Goal: Task Accomplishment & Management: Use online tool/utility

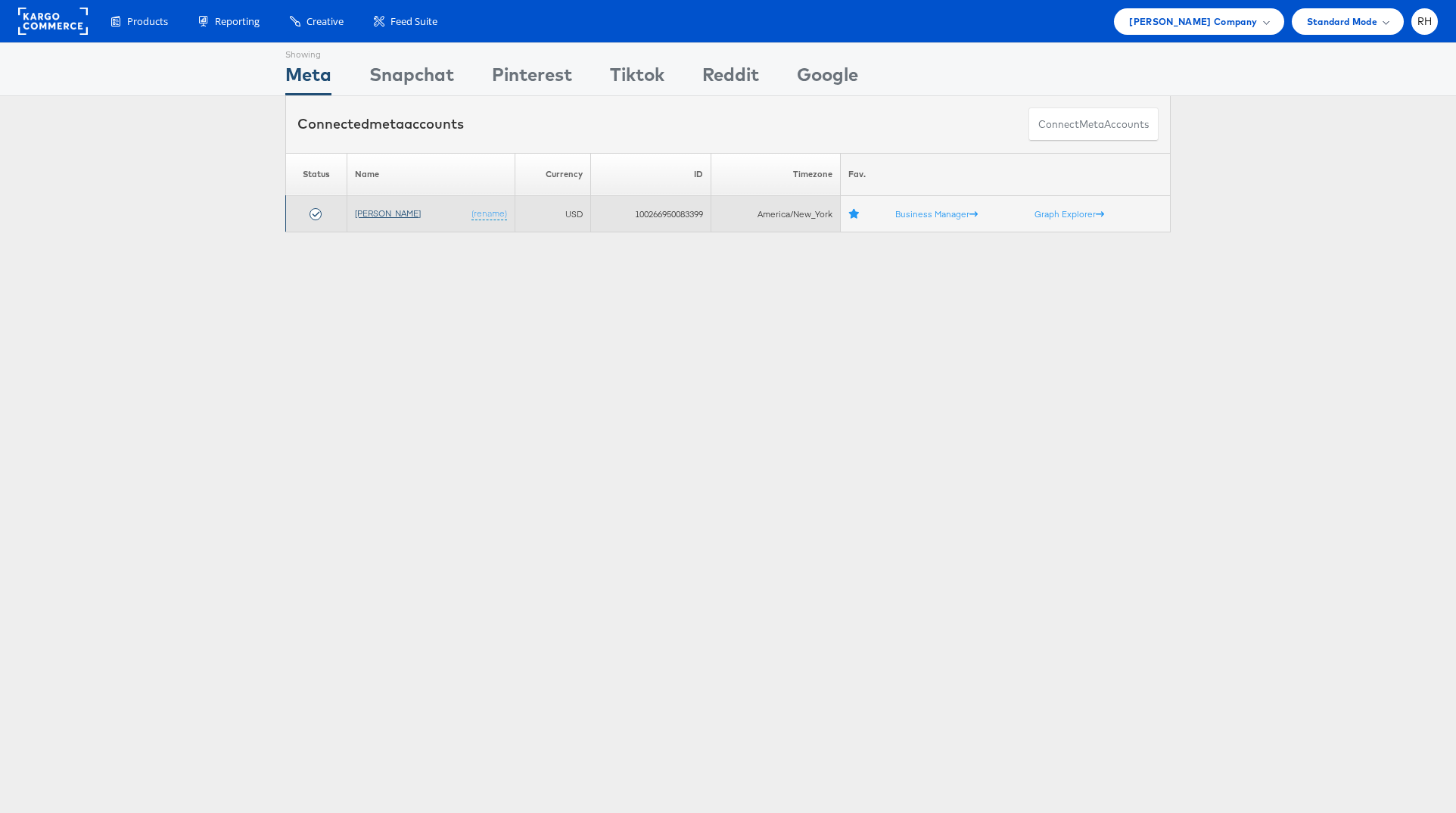
click at [363, 214] on link "[PERSON_NAME]" at bounding box center [387, 213] width 65 height 12
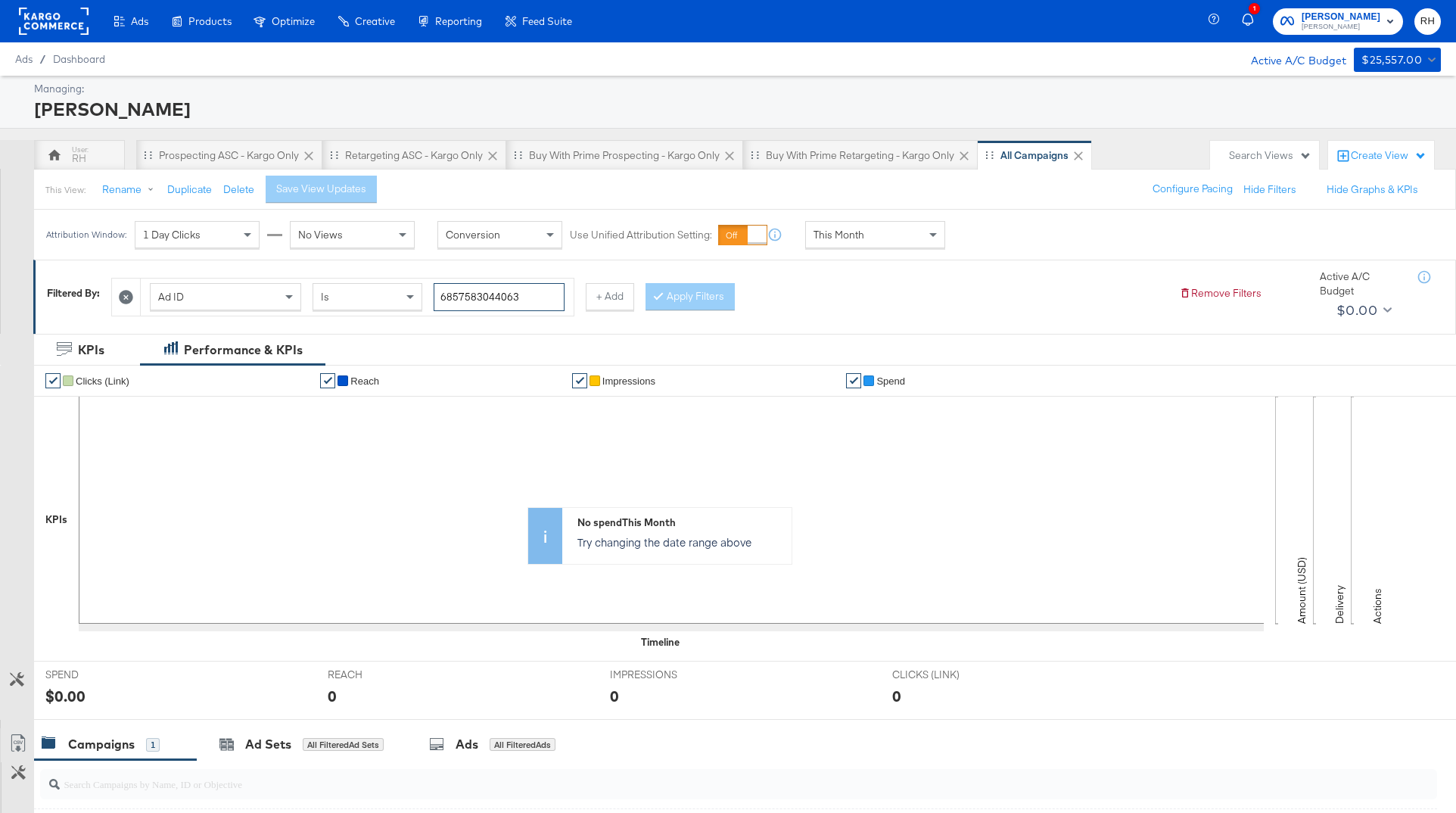
click at [498, 291] on input "6857583044063" at bounding box center [499, 297] width 131 height 28
paste input "651034482"
type input "6865103448263"
click at [697, 294] on button "Apply Filters" at bounding box center [690, 296] width 89 height 27
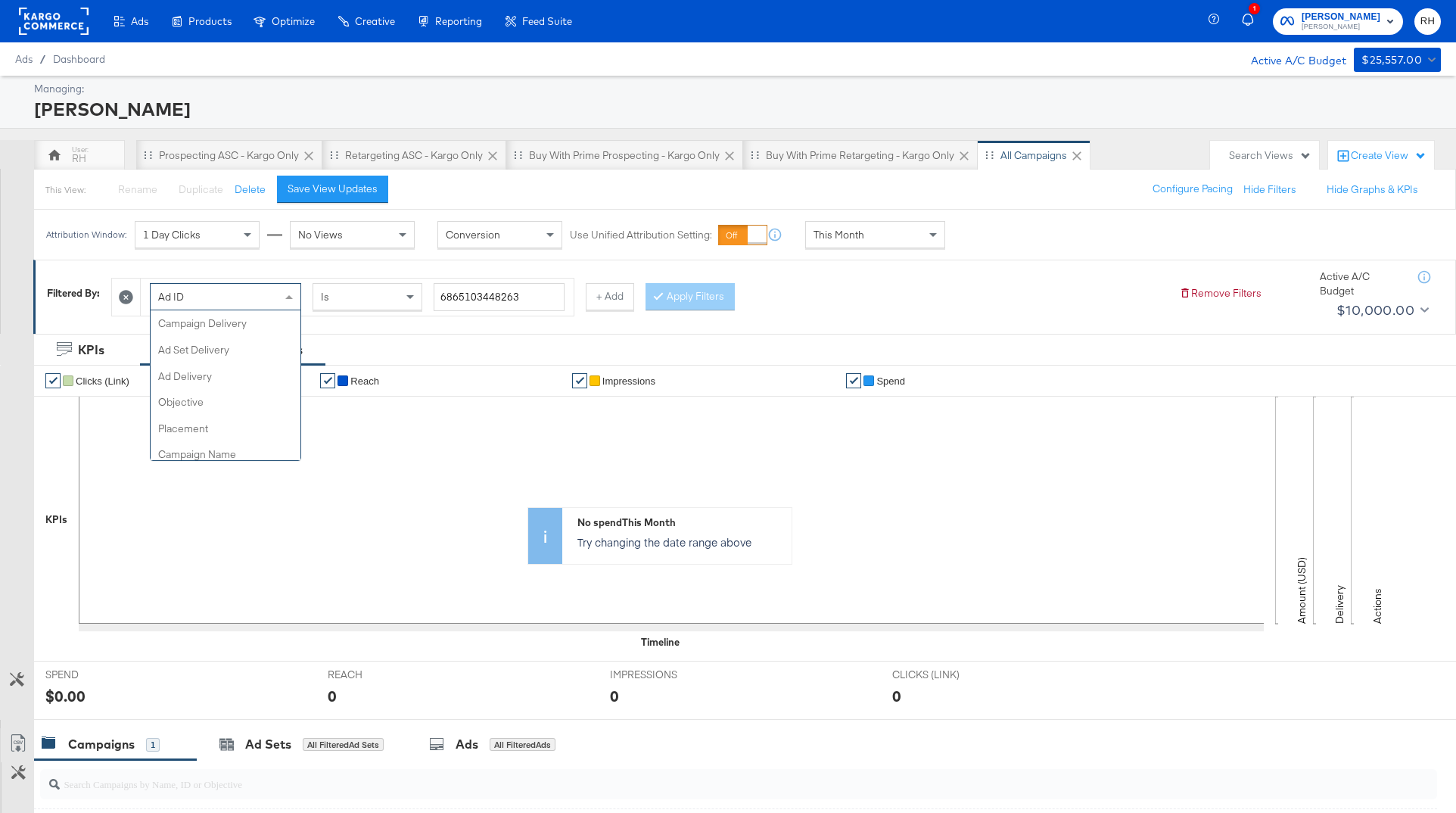
click at [288, 291] on span at bounding box center [290, 296] width 19 height 25
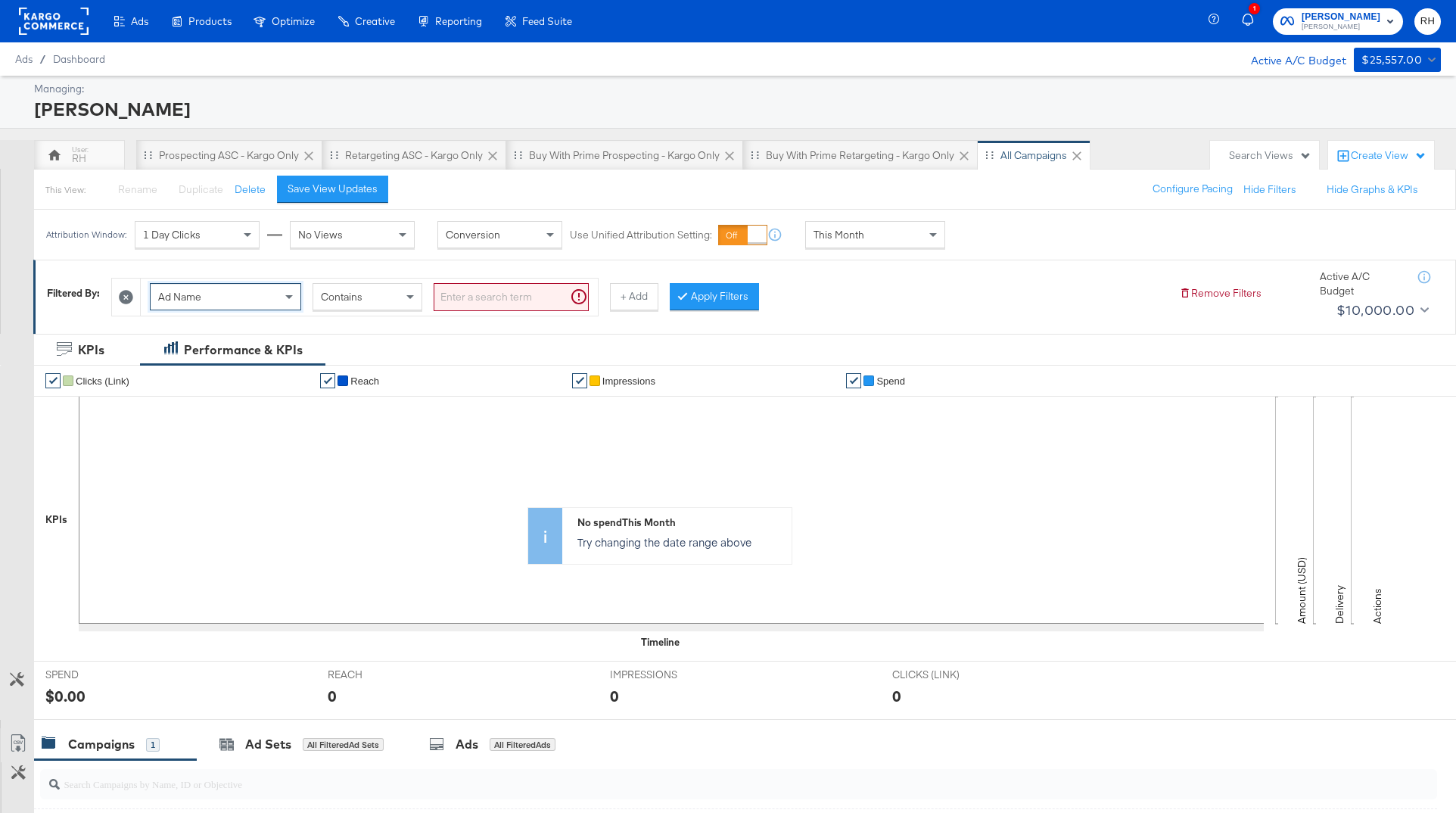
click at [472, 292] on input "search" at bounding box center [511, 297] width 155 height 28
paste input "friendsandfamily2025"
type input "friendsandfamily2025"
click at [612, 307] on button "+ Add" at bounding box center [609, 296] width 49 height 27
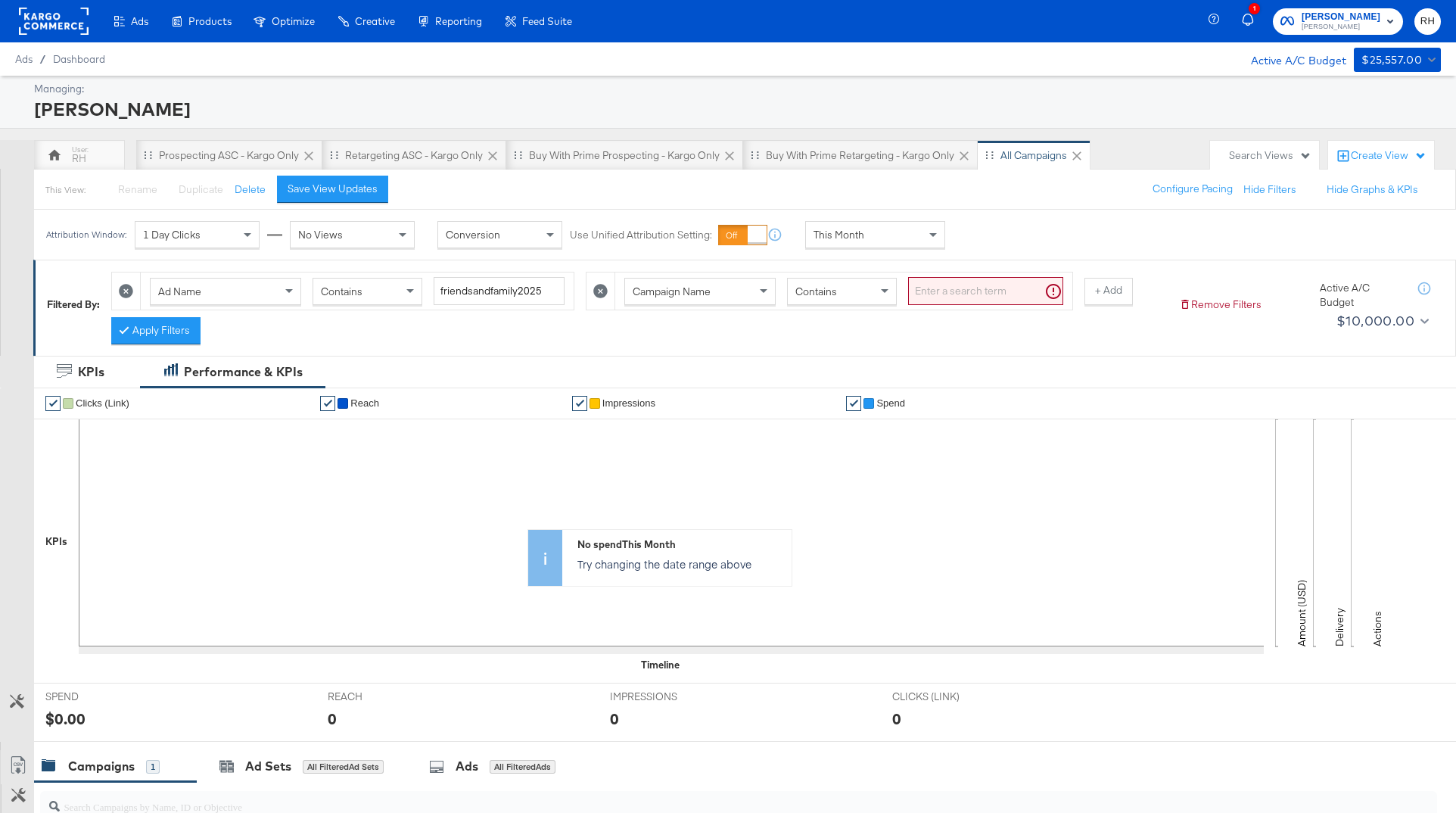
click at [729, 300] on div "Campaign Name" at bounding box center [699, 291] width 149 height 25
click at [921, 293] on input "search" at bounding box center [985, 291] width 155 height 28
type input "carousel"
click at [139, 325] on button "Apply Filters" at bounding box center [156, 330] width 89 height 27
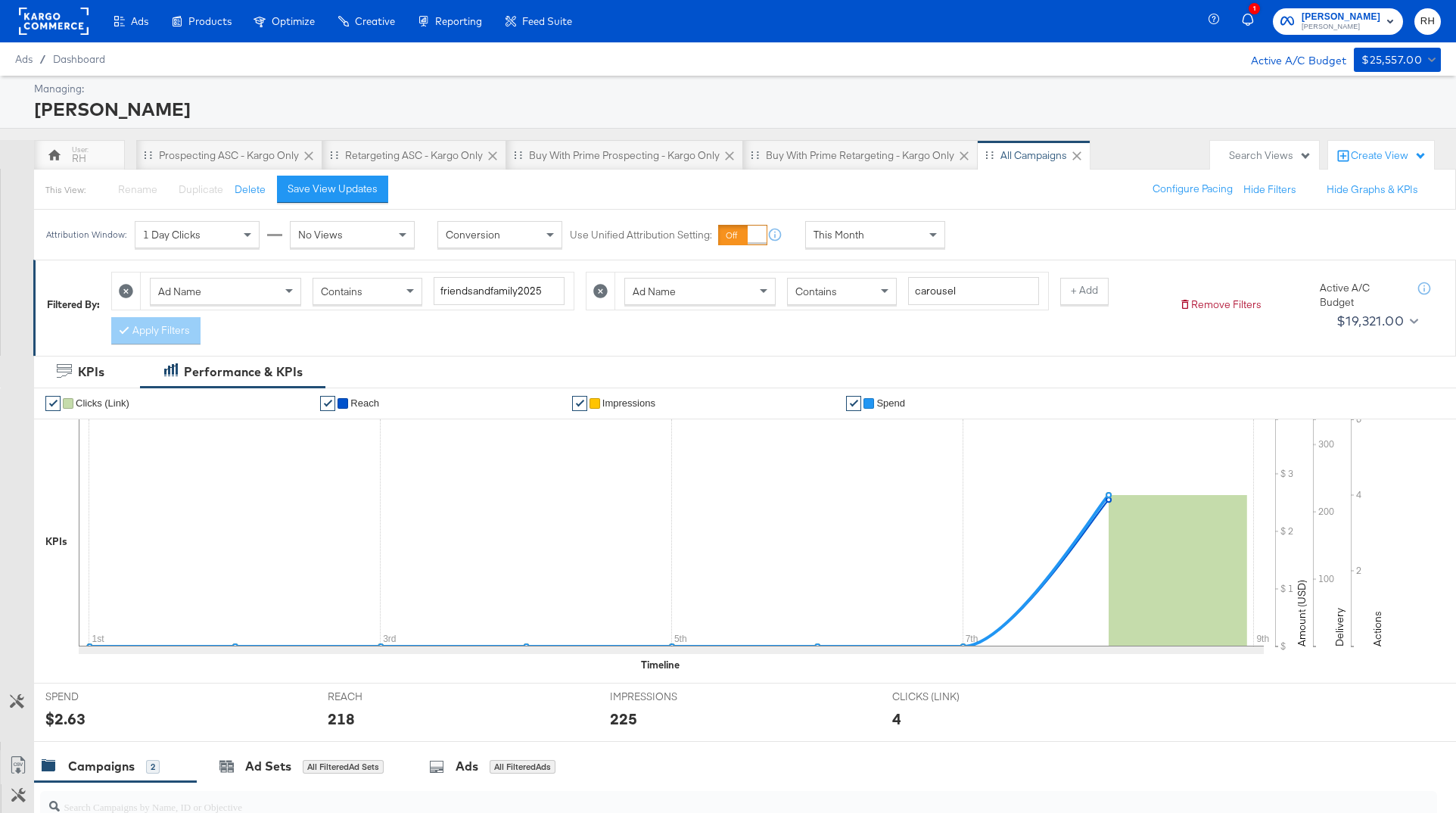
scroll to position [347, 0]
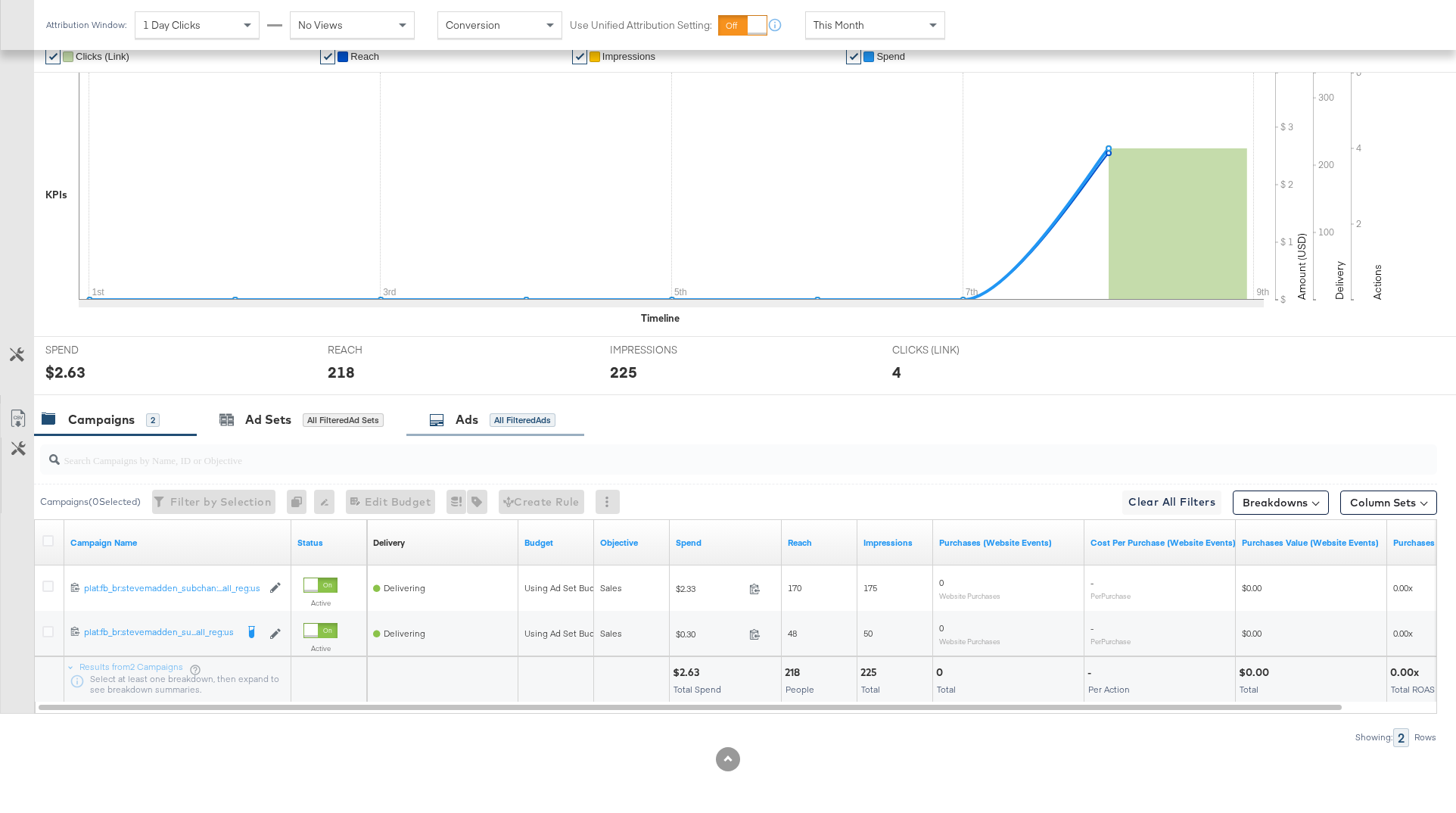
click at [508, 424] on div "All Filtered Ads" at bounding box center [522, 420] width 65 height 14
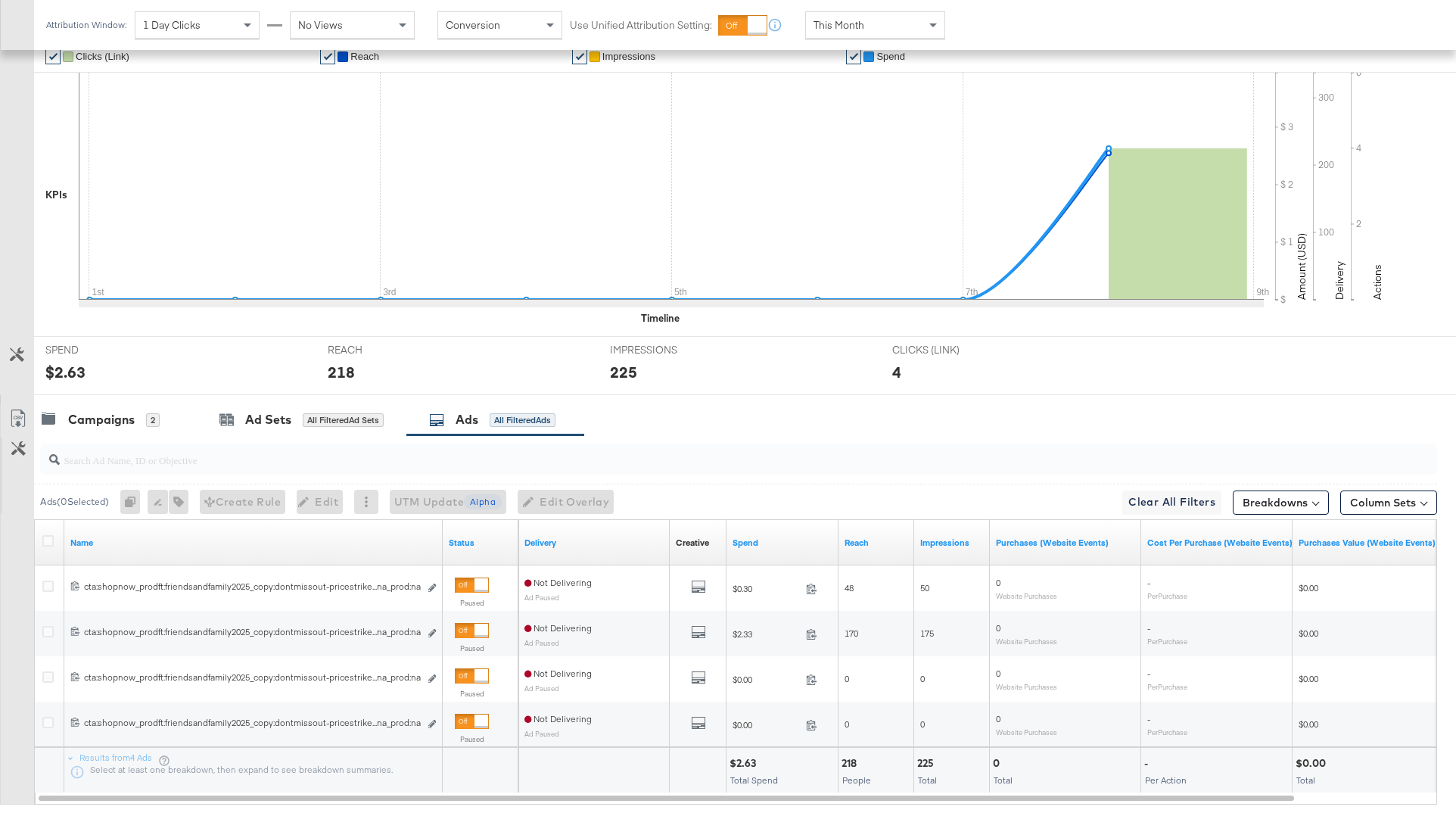
scroll to position [438, 0]
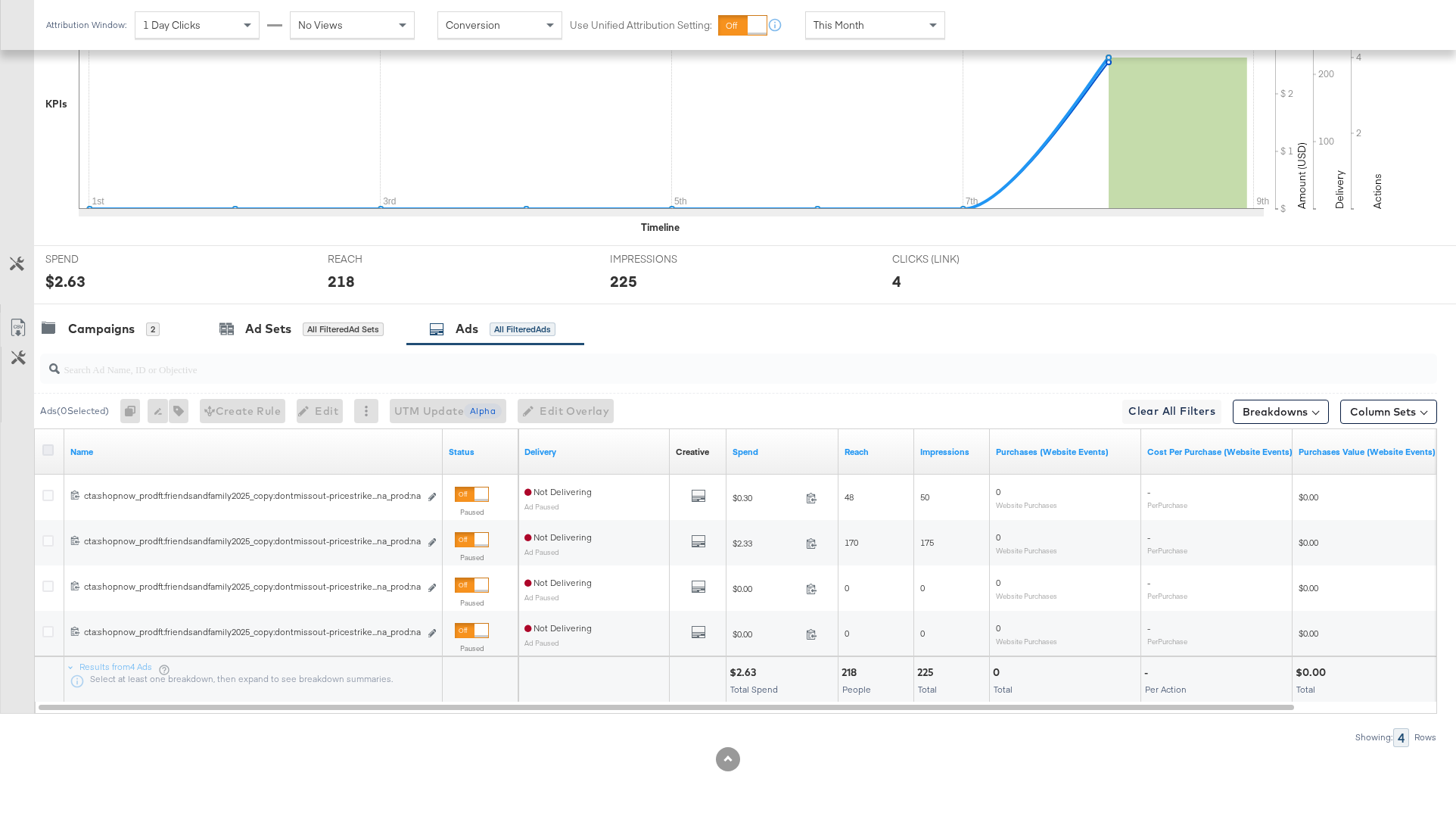
click at [51, 448] on icon at bounding box center [48, 449] width 12 height 12
click at [0, 0] on input "checkbox" at bounding box center [0, 0] width 0 height 0
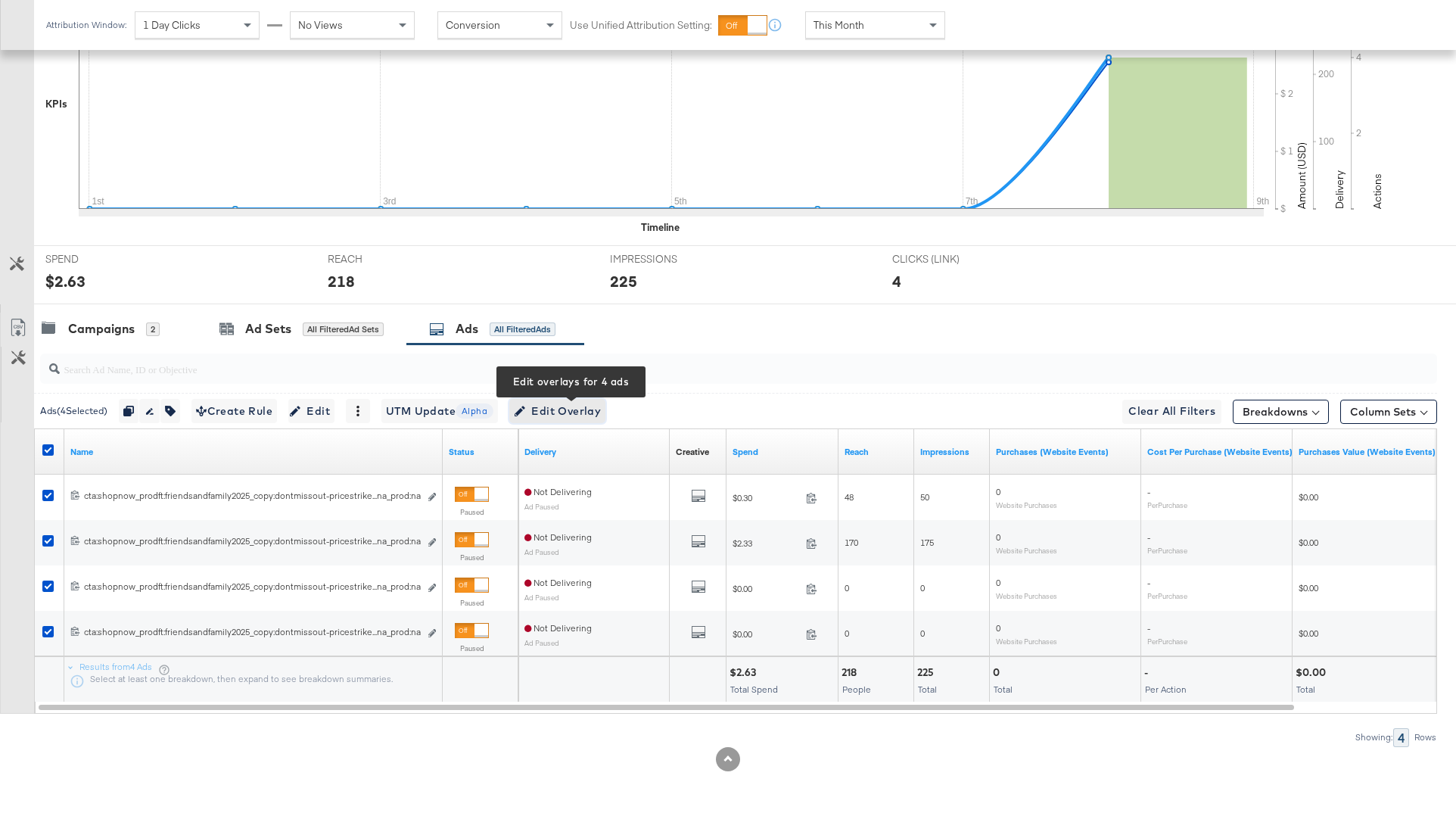
click at [551, 414] on span "Edit Overlay Edit overlays for 4 ads" at bounding box center [557, 411] width 87 height 19
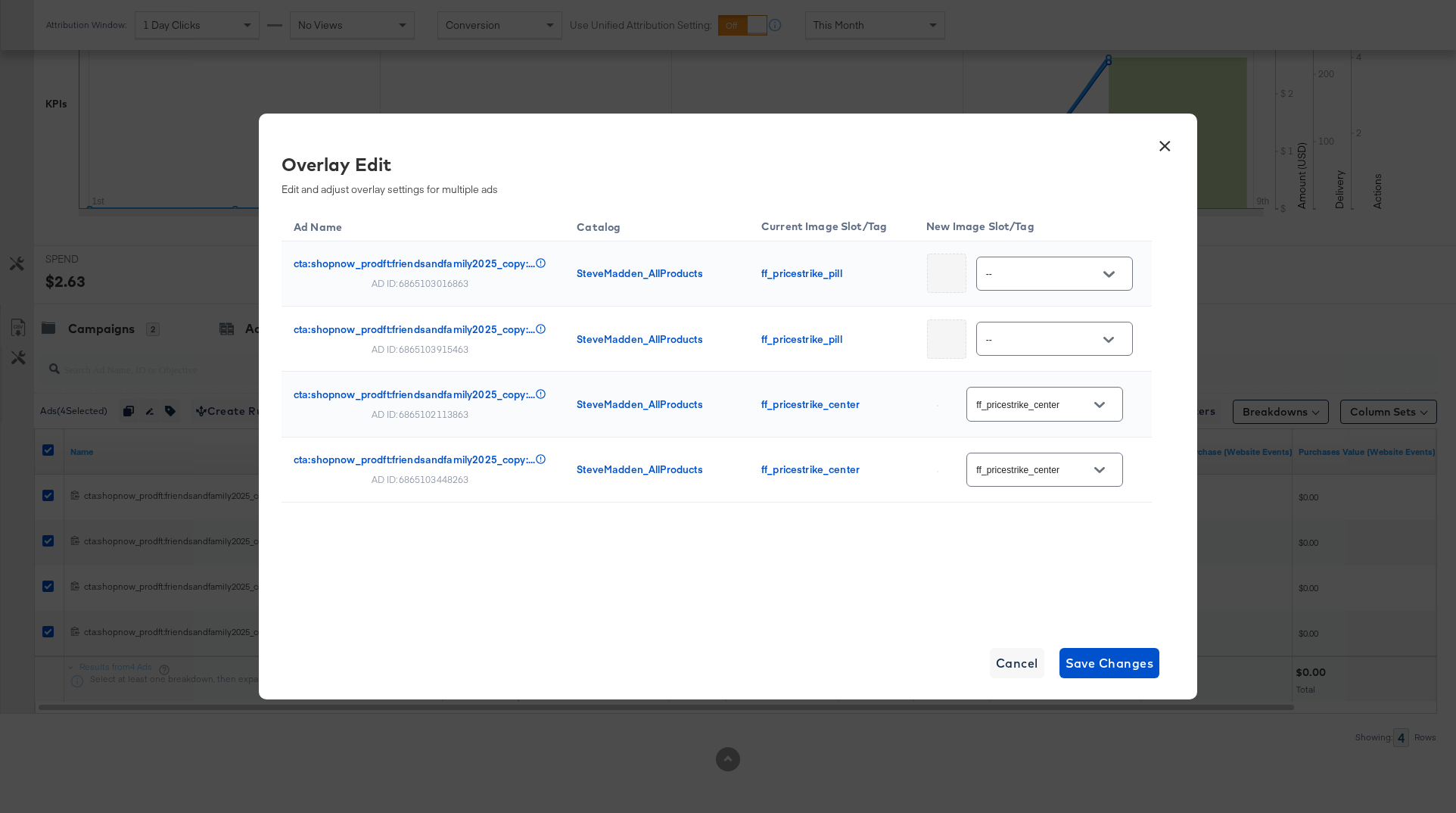
click at [1018, 279] on input "--" at bounding box center [1042, 274] width 119 height 18
click at [1044, 354] on div "ff_pricest..." at bounding box center [1055, 346] width 86 height 15
type input "ff_pricestrike_pillbox"
click at [1041, 328] on div "--" at bounding box center [1054, 338] width 156 height 34
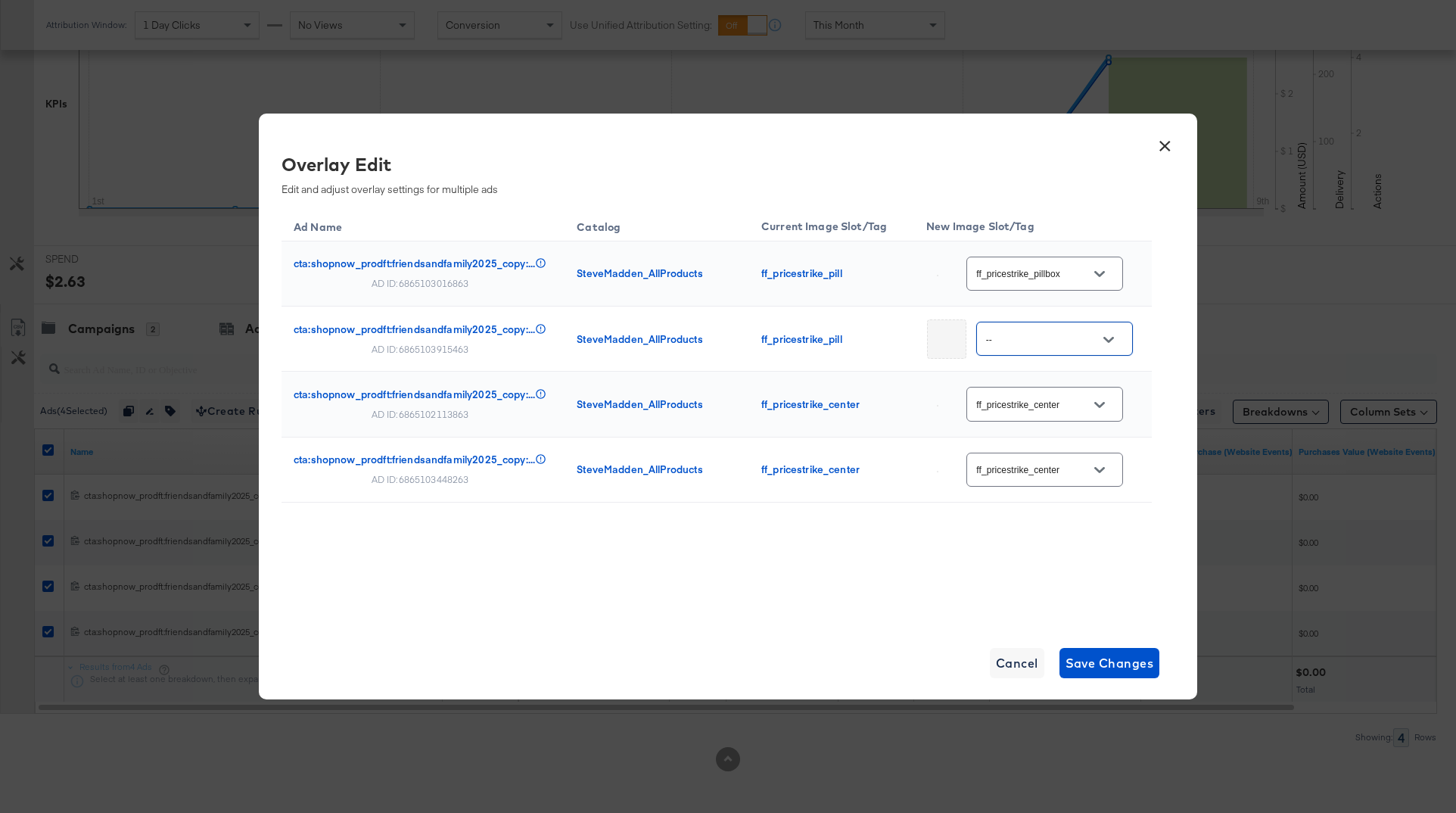
click at [1103, 340] on icon "Open" at bounding box center [1109, 340] width 11 height 11
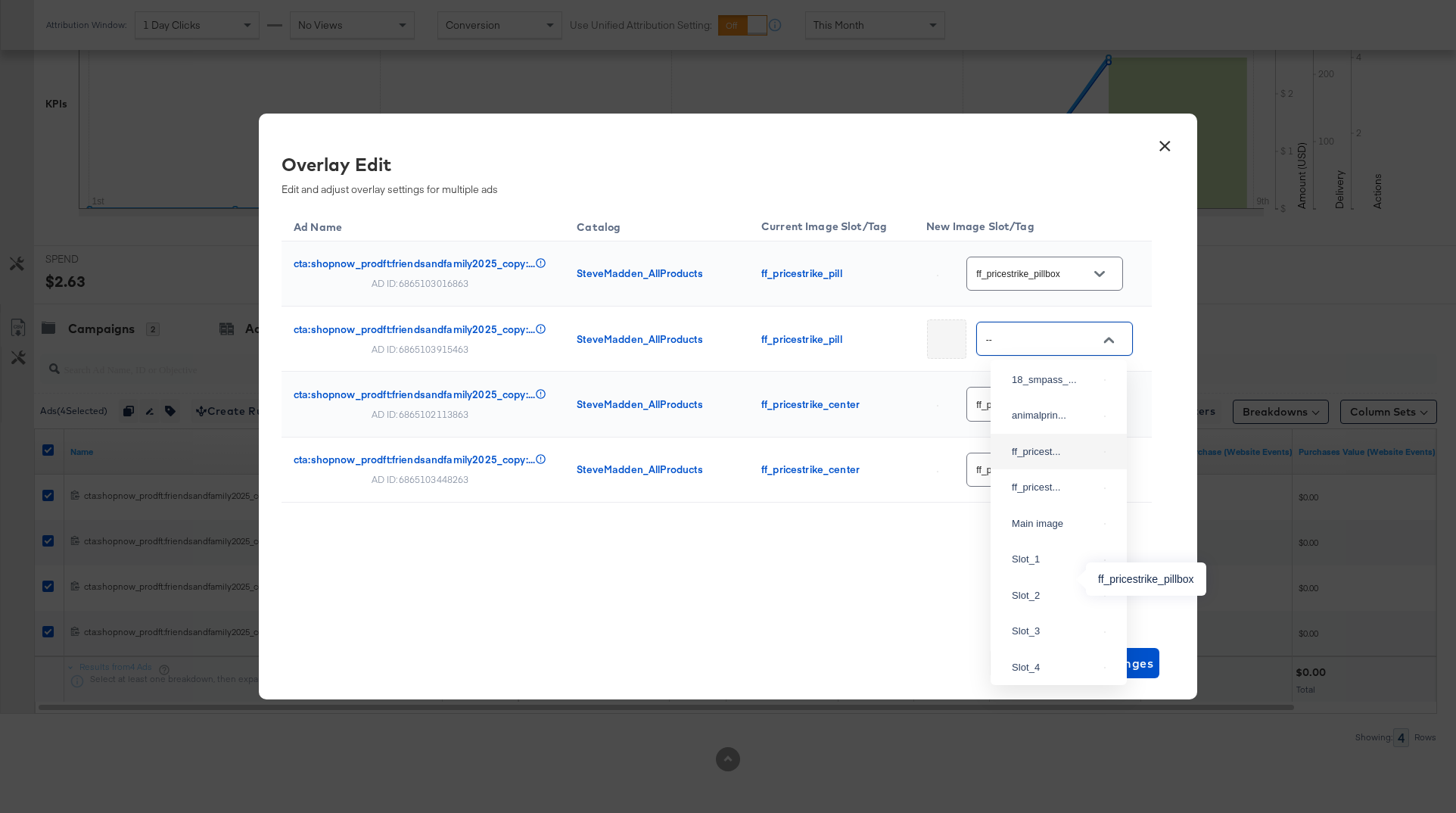
click at [1037, 459] on div "ff_pricest..." at bounding box center [1055, 452] width 86 height 15
type input "ff_pricestrike_pillbox"
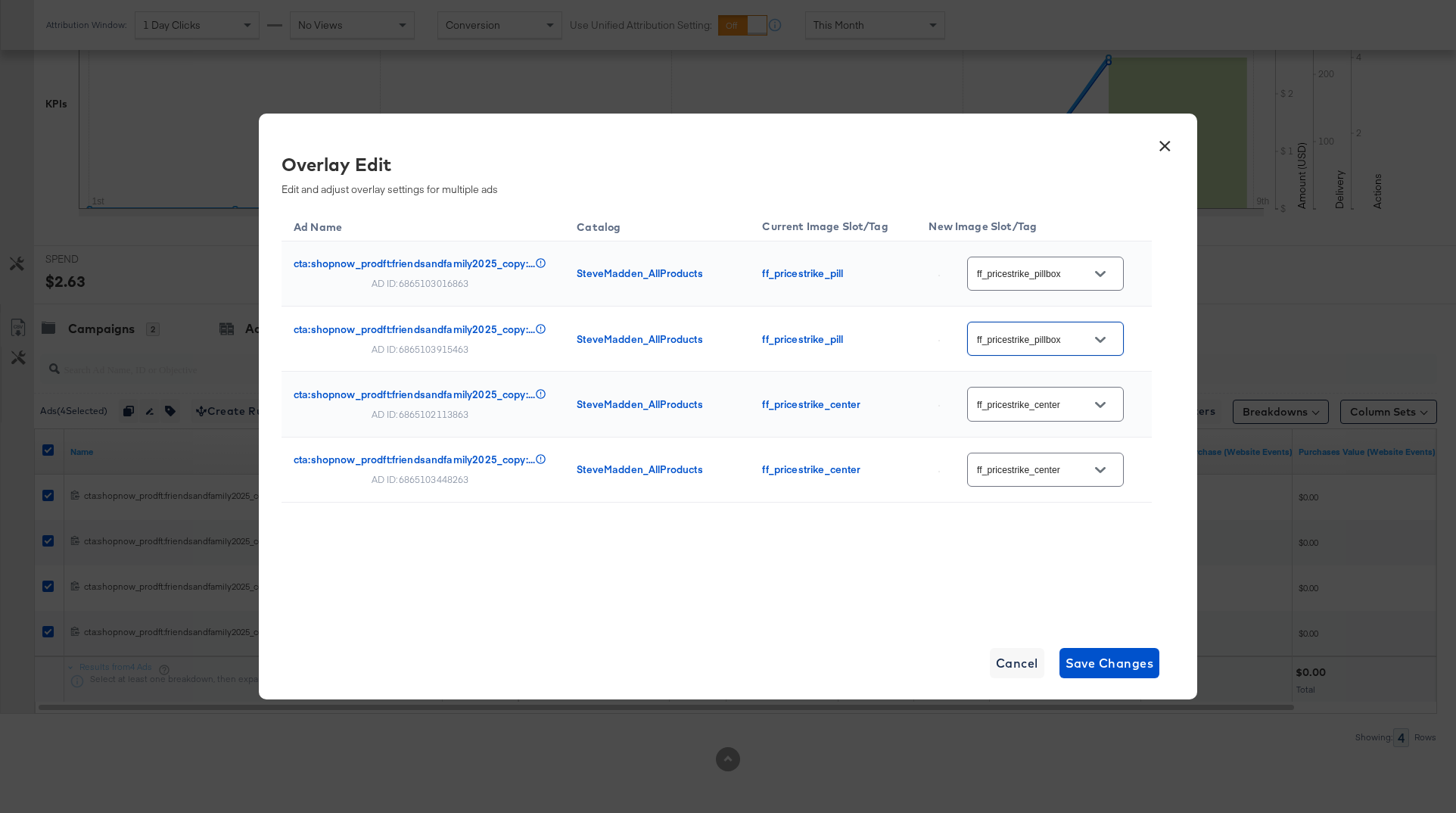
click at [1062, 402] on input "ff_pricestrike_center" at bounding box center [1033, 405] width 119 height 18
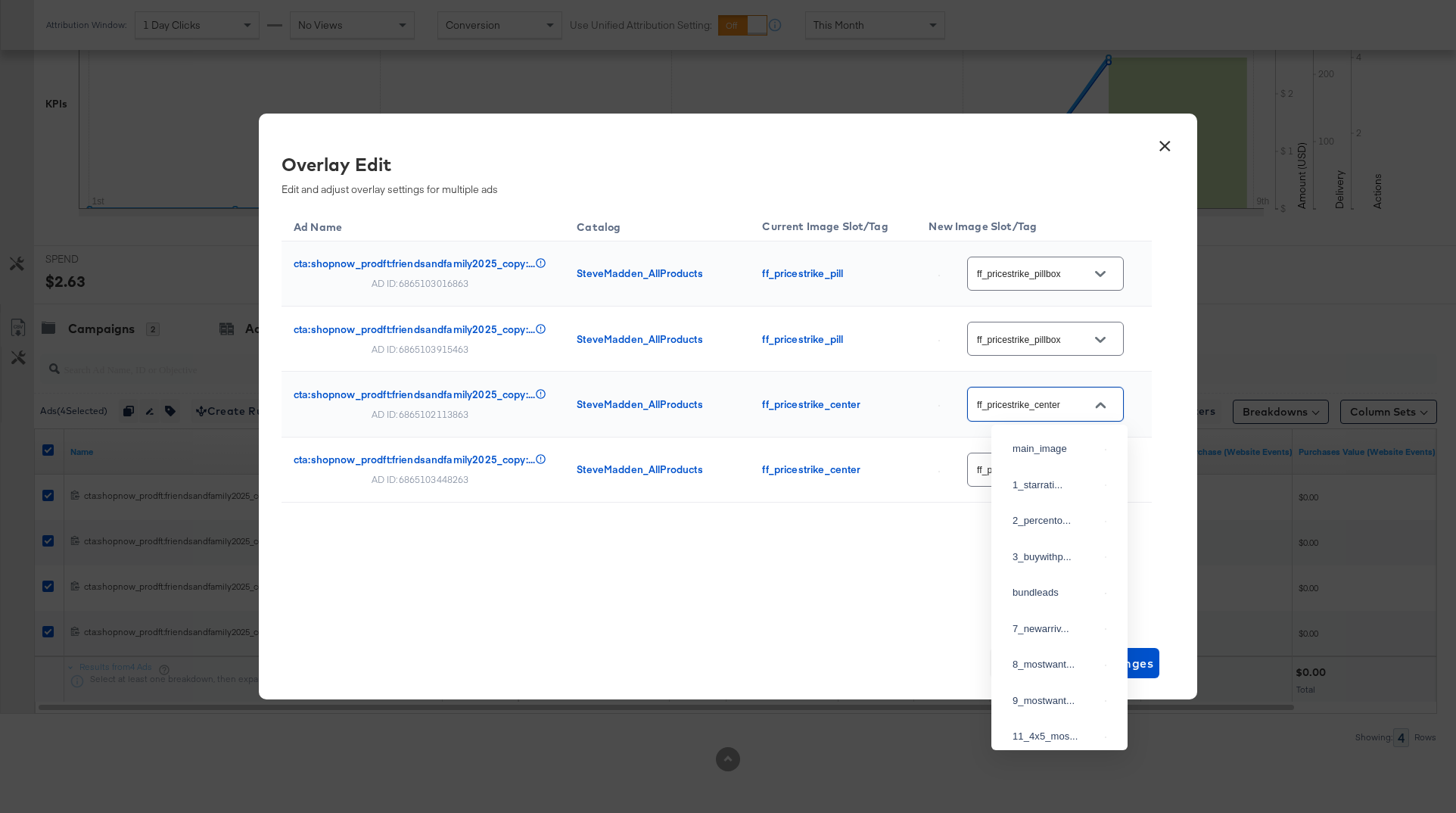
scroll to position [365, 0]
click at [877, 561] on div "Ad Name Catalog Current Image Slot/Tag New Image Slot/Tag cta:shopnow_prodft:fr…" at bounding box center [716, 392] width 870 height 371
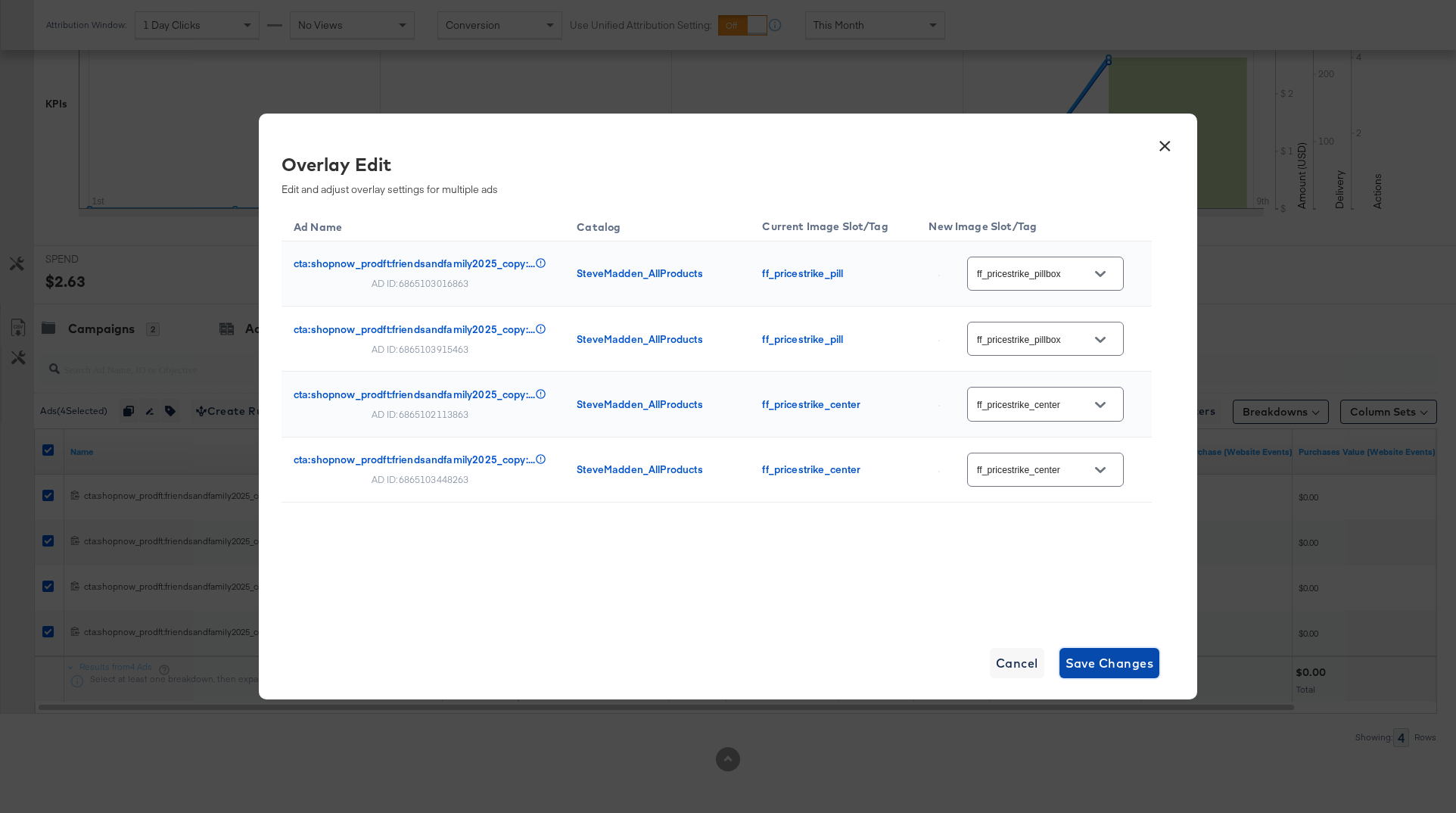
click at [1095, 666] on span "Save Changes" at bounding box center [1109, 663] width 89 height 21
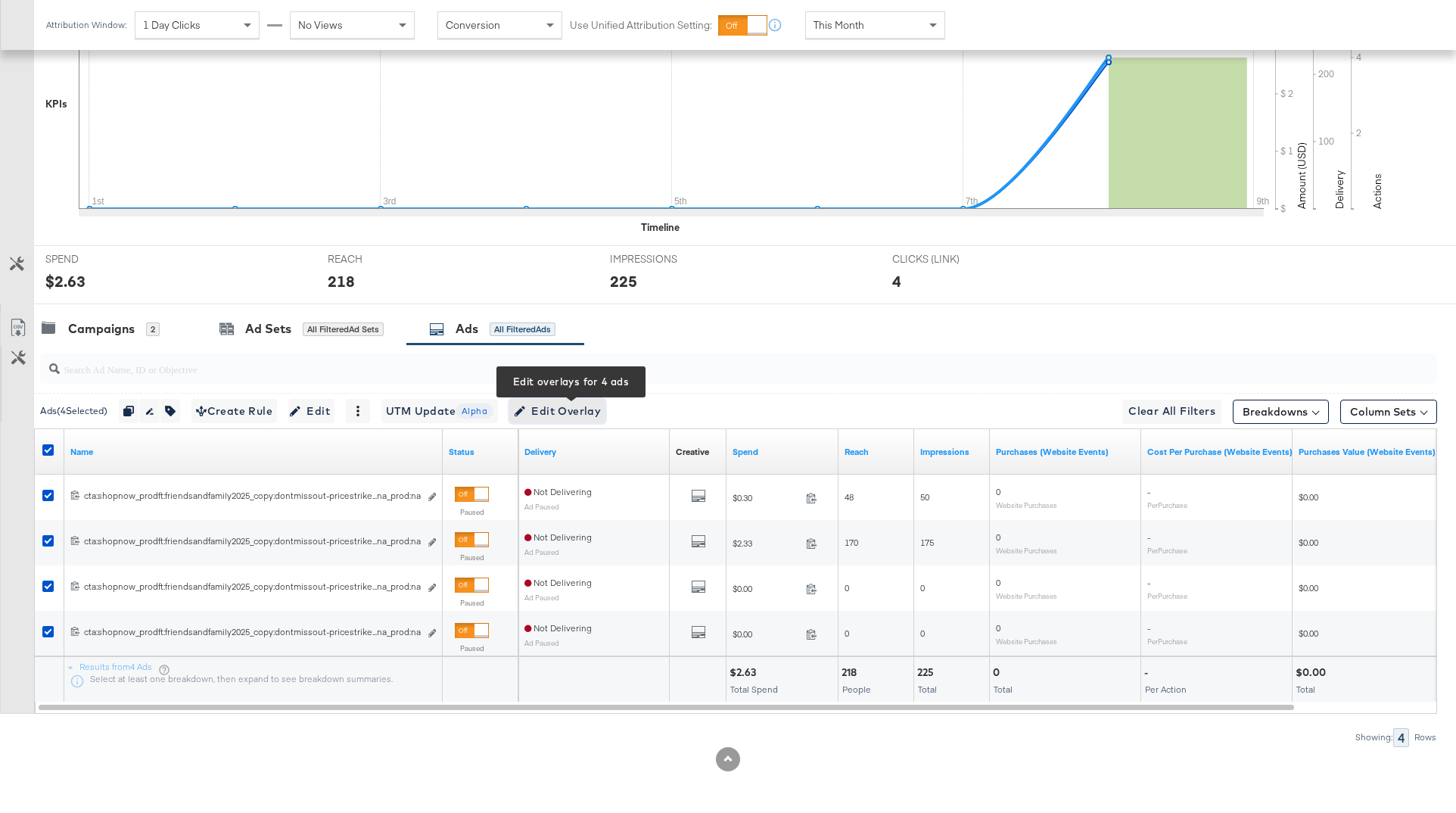
click at [555, 405] on span "Edit Overlay Edit overlays for 4 ads" at bounding box center [557, 411] width 87 height 19
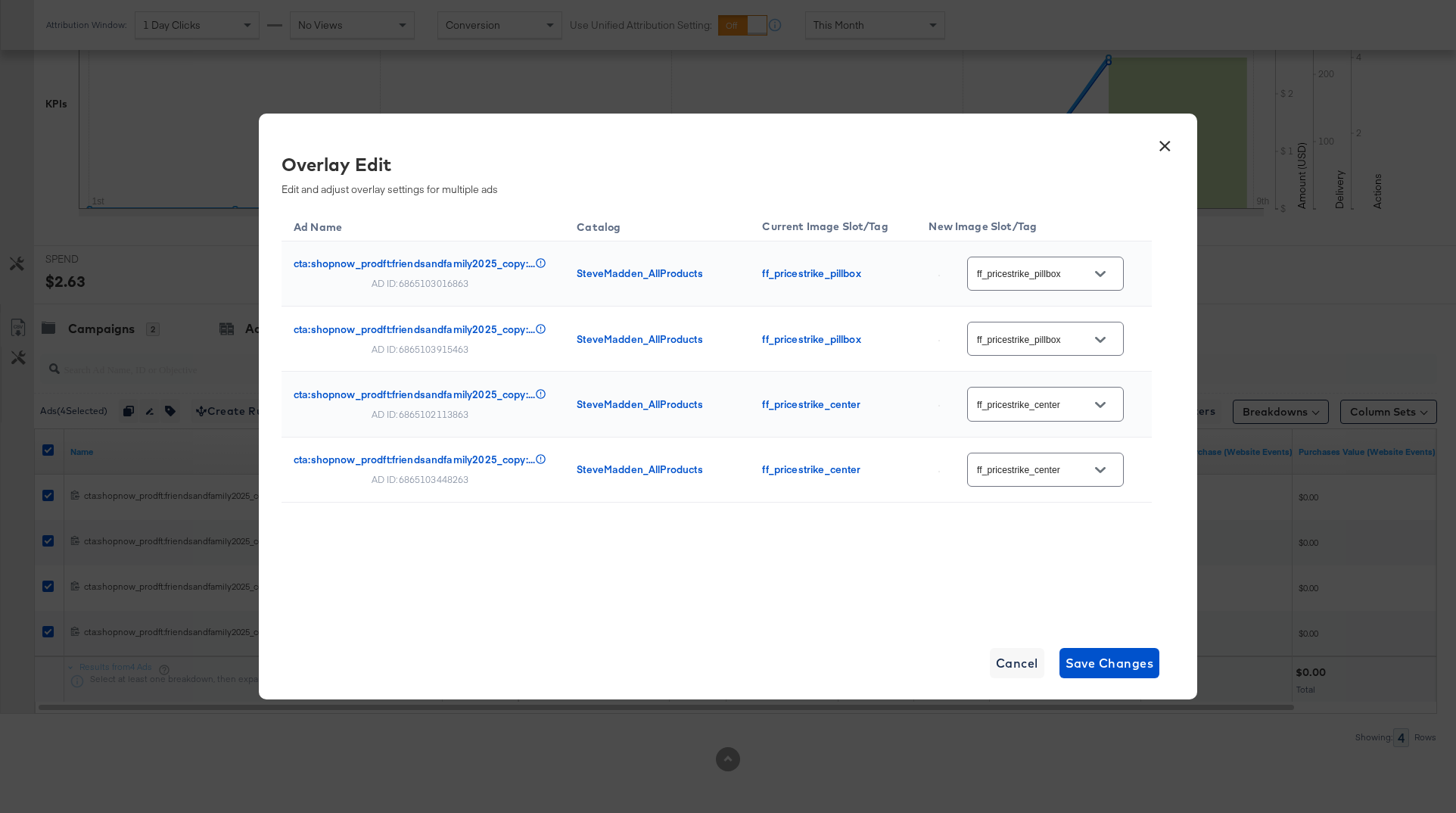
click at [1161, 149] on button "×" at bounding box center [1164, 142] width 27 height 27
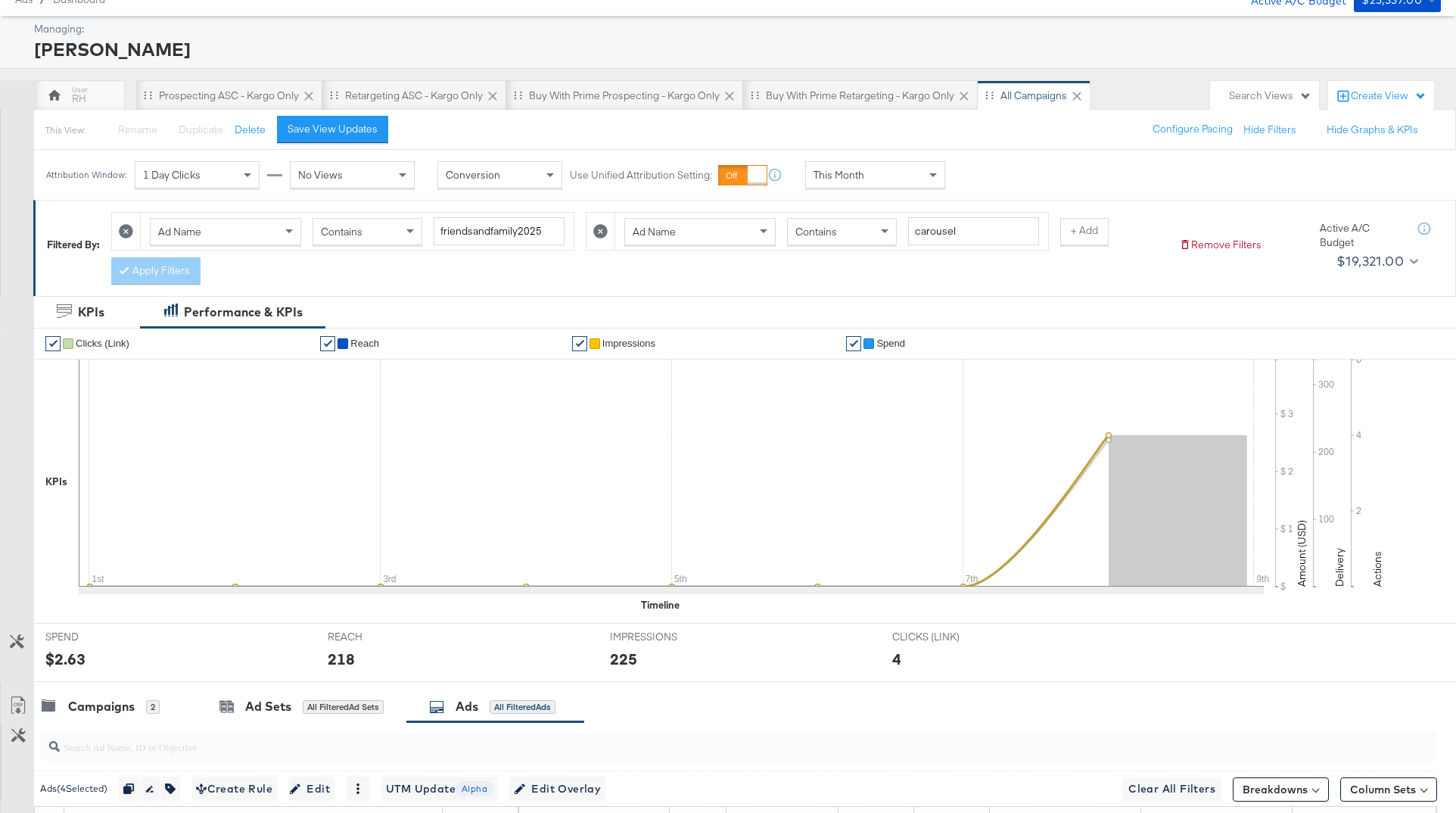
scroll to position [0, 0]
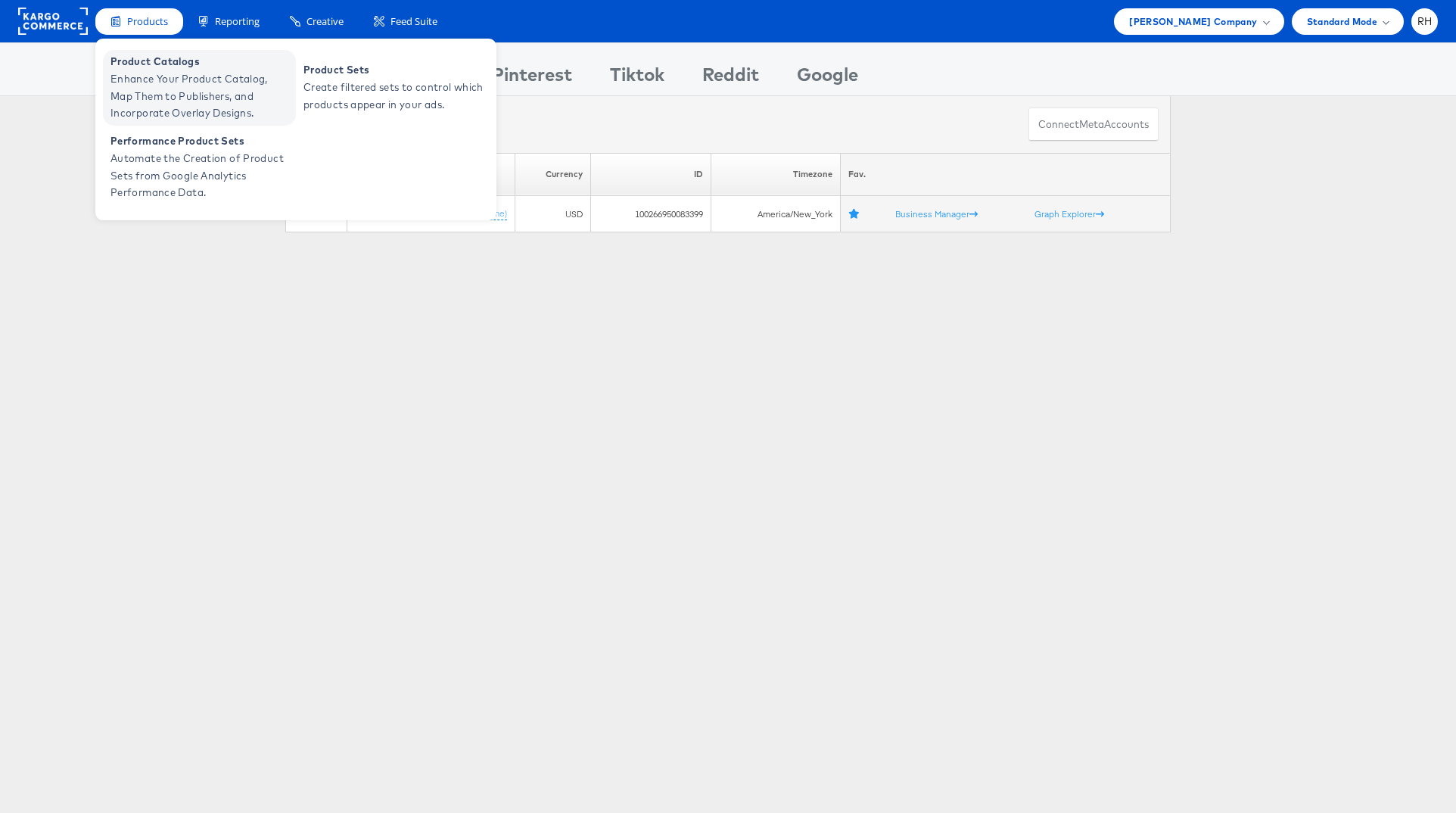
click at [175, 70] on span "Enhance Your Product Catalog, Map Them to Publishers, and Incorporate Overlay D…" at bounding box center [201, 96] width 182 height 52
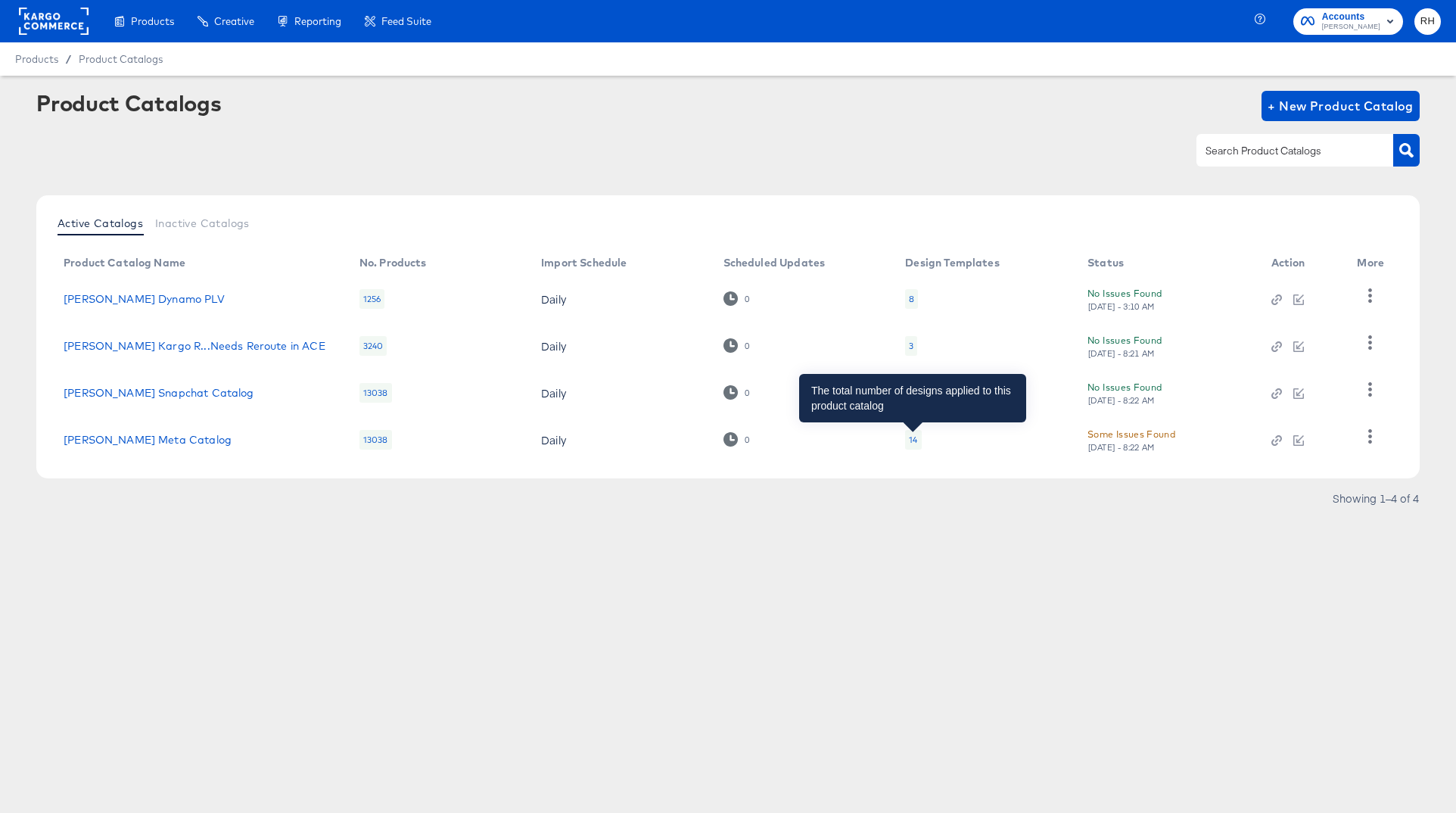
click at [911, 443] on div "14" at bounding box center [912, 440] width 8 height 12
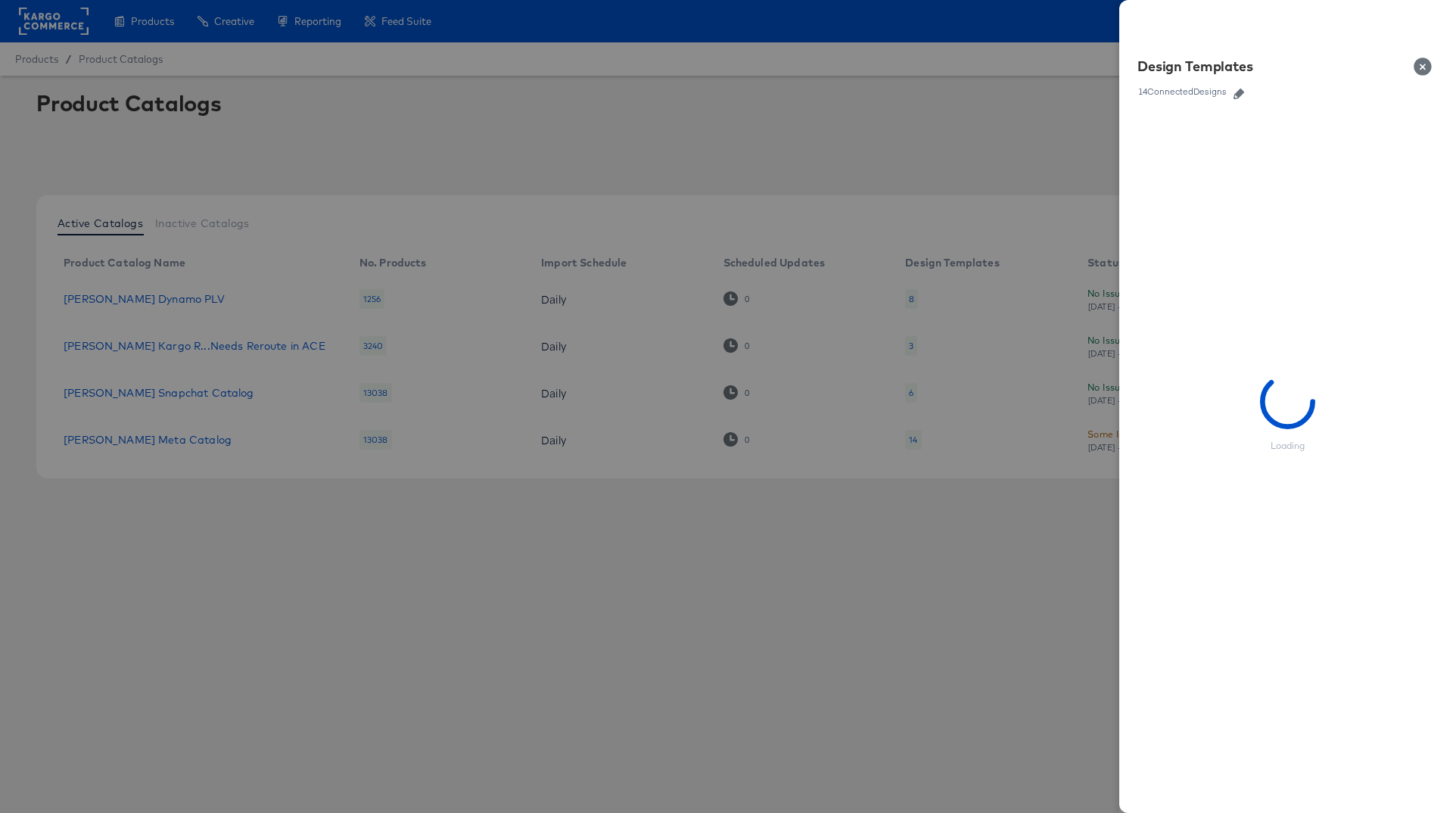
click at [1246, 99] on link at bounding box center [1238, 92] width 22 height 17
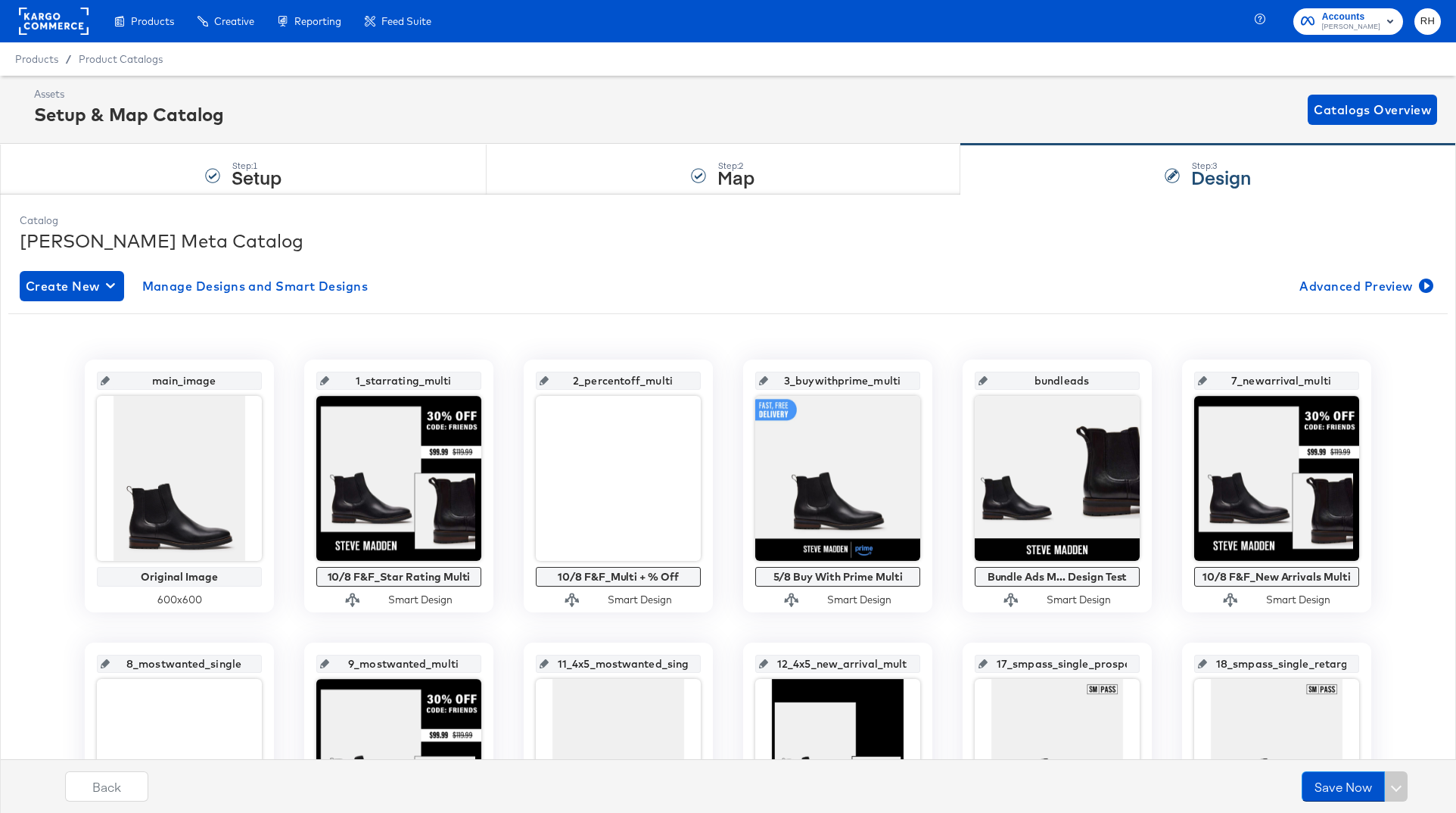
click at [79, 19] on rect at bounding box center [54, 21] width 69 height 27
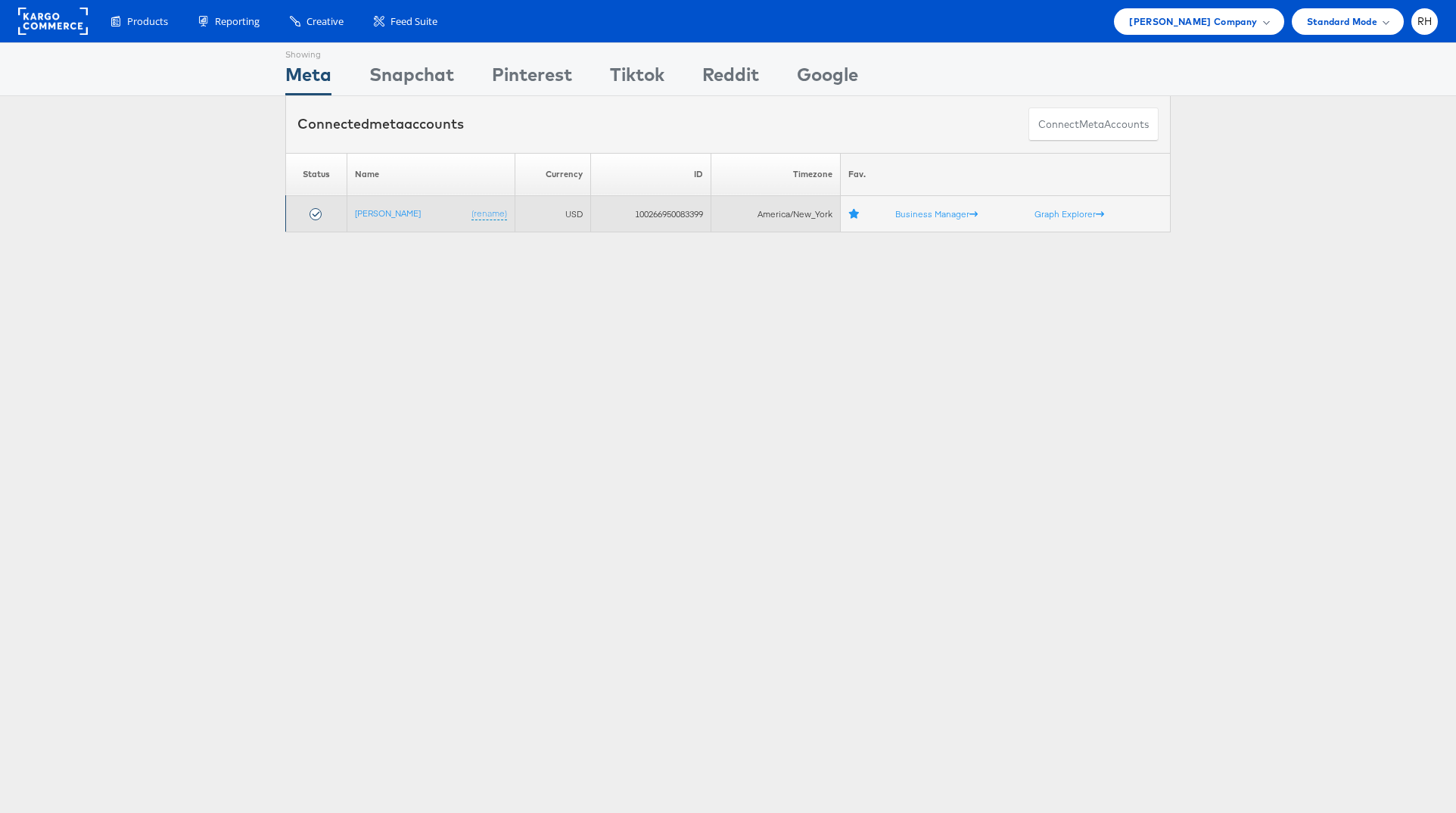
click at [642, 215] on td "100266950083399" at bounding box center [650, 213] width 120 height 36
copy td "100266950083399"
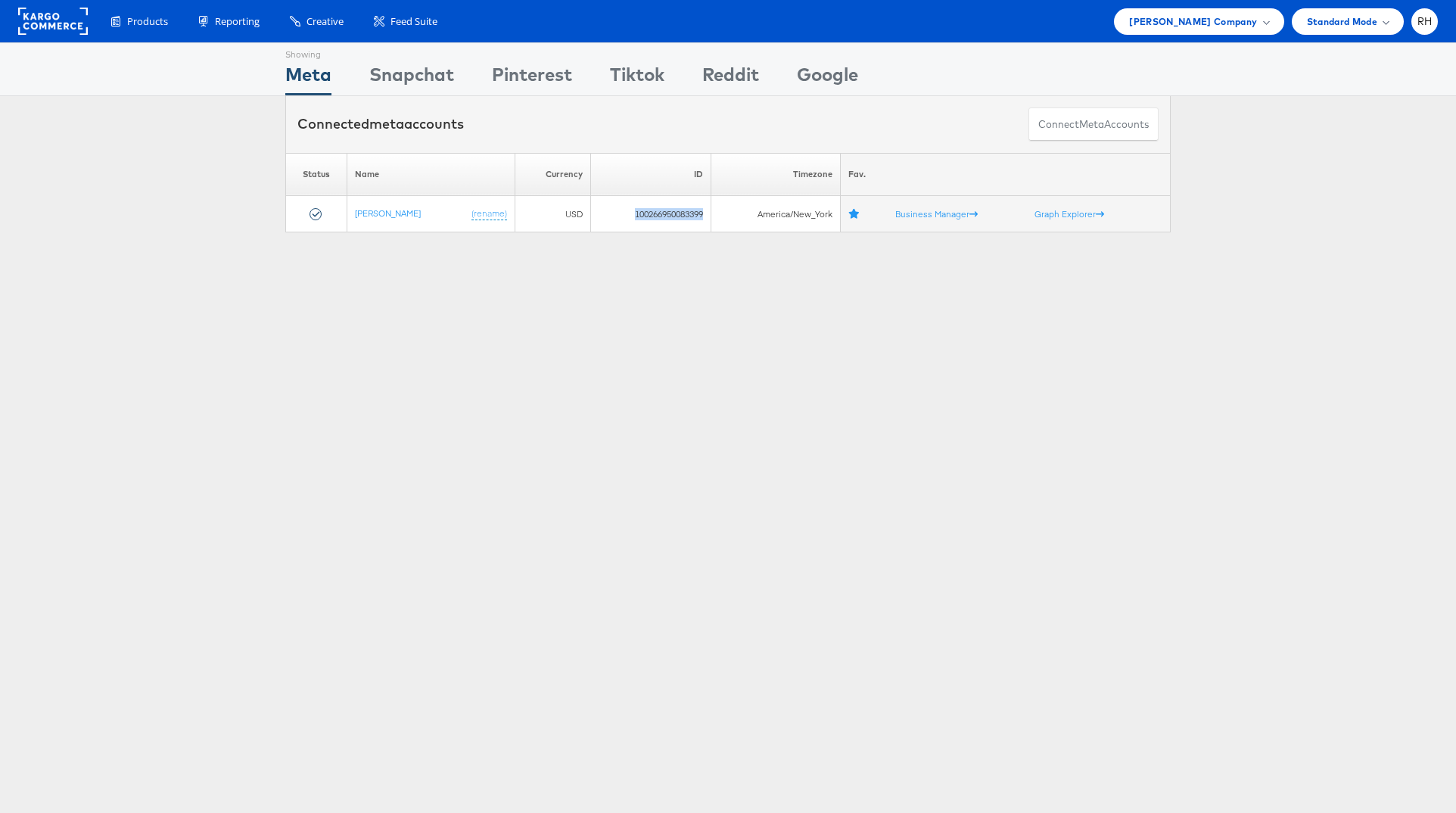
copy td "100266950083399"
